Goal: Obtain resource: Download file/media

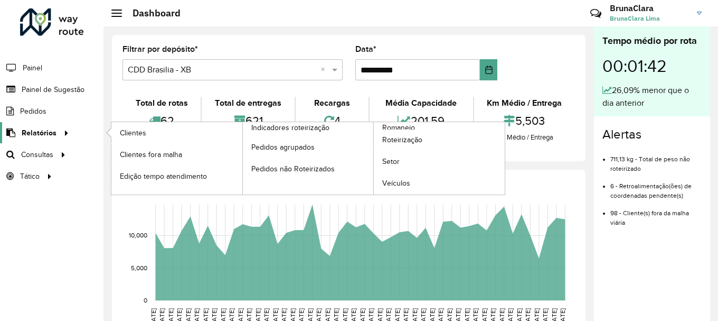
click at [68, 130] on div at bounding box center [64, 132] width 16 height 11
click at [127, 137] on span "Clientes" at bounding box center [134, 132] width 29 height 11
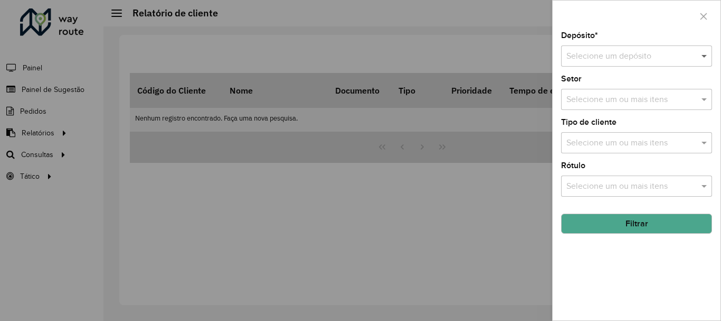
click at [699, 59] on span at bounding box center [705, 56] width 13 height 13
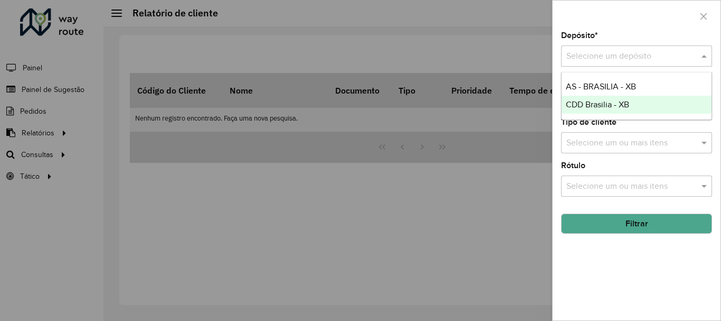
click at [635, 103] on div "CDD Brasilia - XB" at bounding box center [637, 105] width 150 height 18
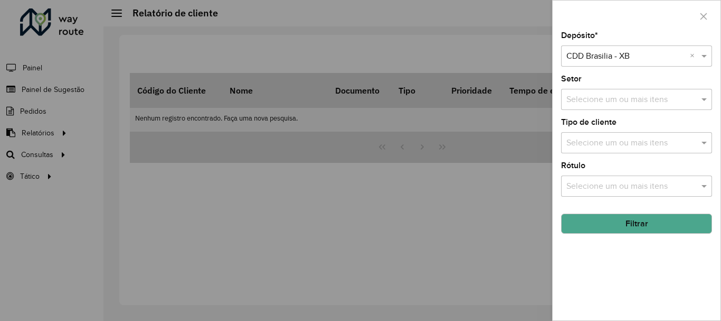
click at [607, 225] on button "Filtrar" at bounding box center [636, 223] width 151 height 20
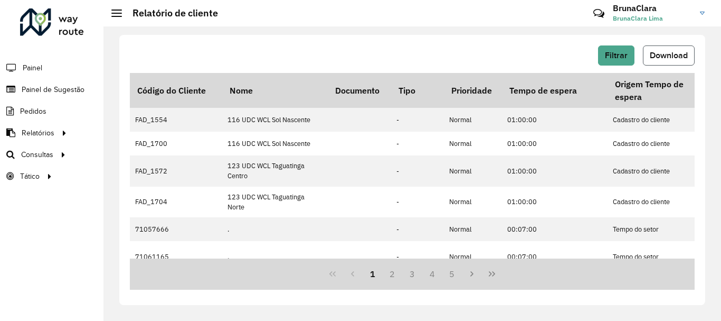
click at [676, 63] on button "Download" at bounding box center [669, 55] width 52 height 20
